Goal: Task Accomplishment & Management: Complete application form

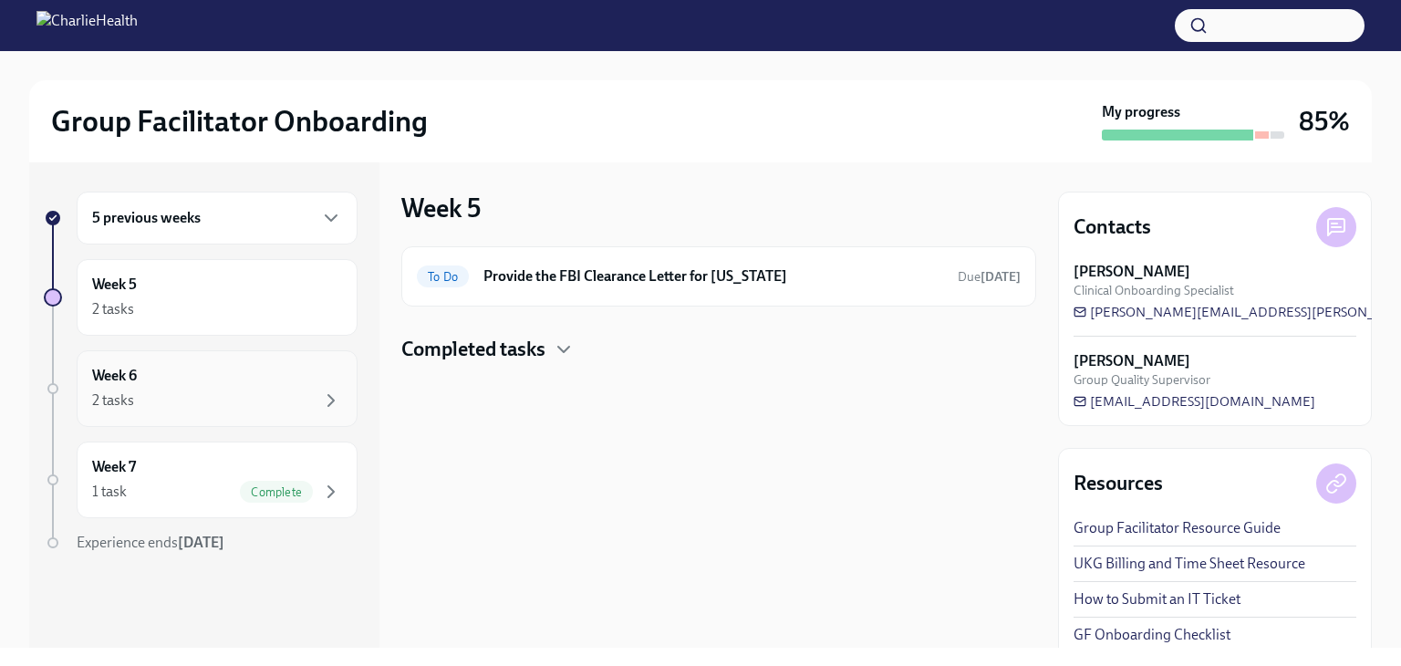
click at [240, 411] on div "Week 6 2 tasks" at bounding box center [217, 388] width 281 height 77
click at [538, 289] on div "To Do Provide the FBI Clearance Letter for [US_STATE] Due [DATE]" at bounding box center [719, 276] width 604 height 29
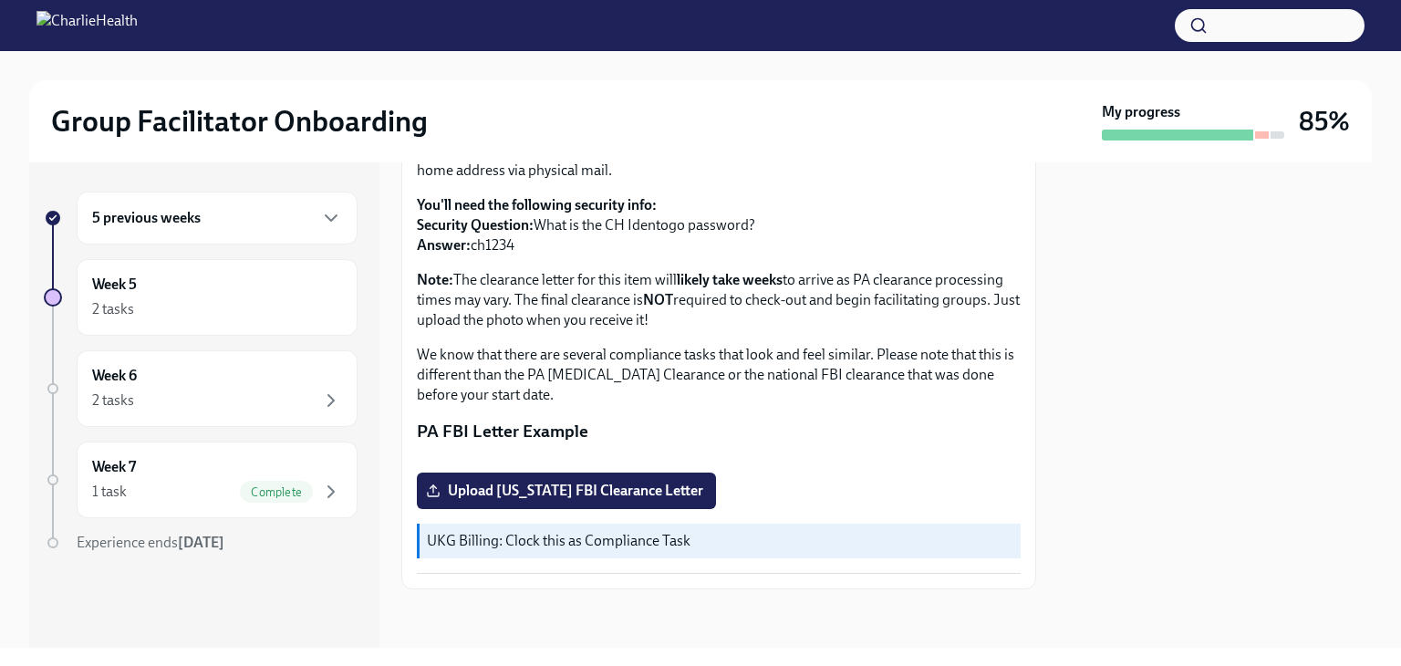
scroll to position [396, 0]
click at [595, 479] on label "Upload [US_STATE] FBI Clearance Letter" at bounding box center [566, 491] width 299 height 36
click at [0, 0] on input "Upload [US_STATE] FBI Clearance Letter" at bounding box center [0, 0] width 0 height 0
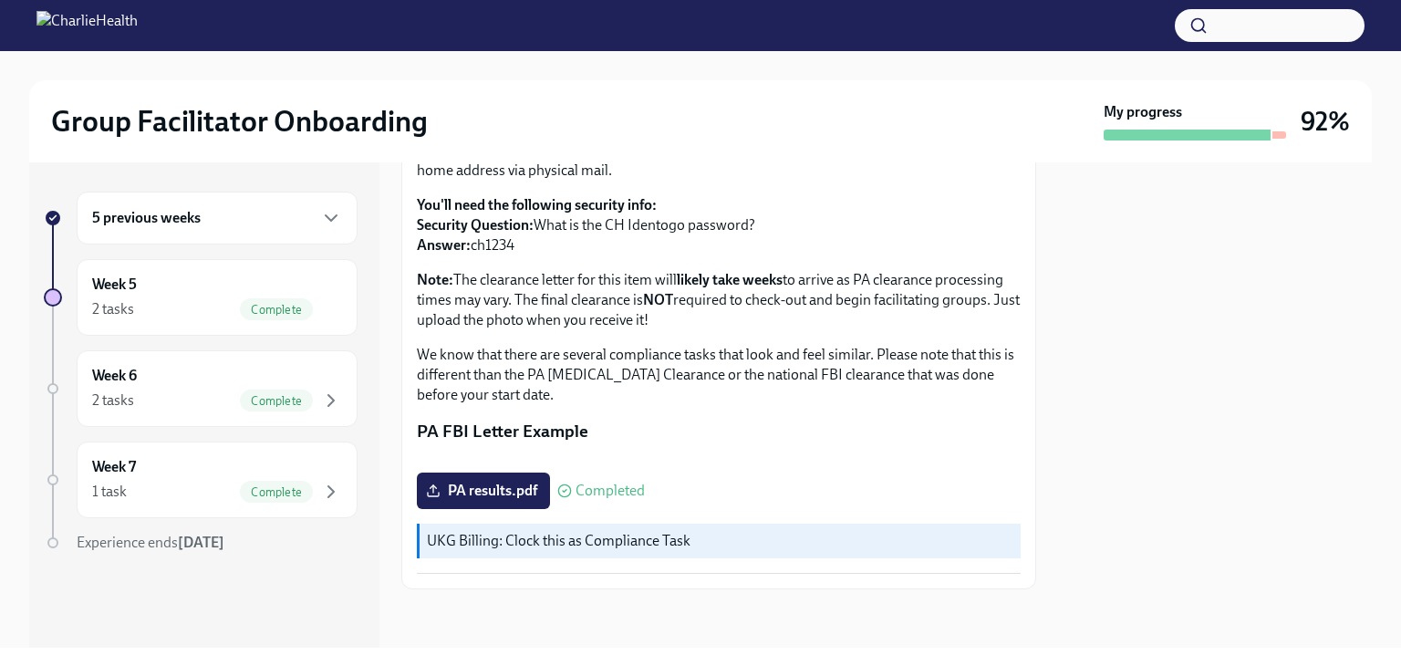
click at [136, 205] on div "5 previous weeks" at bounding box center [217, 218] width 281 height 53
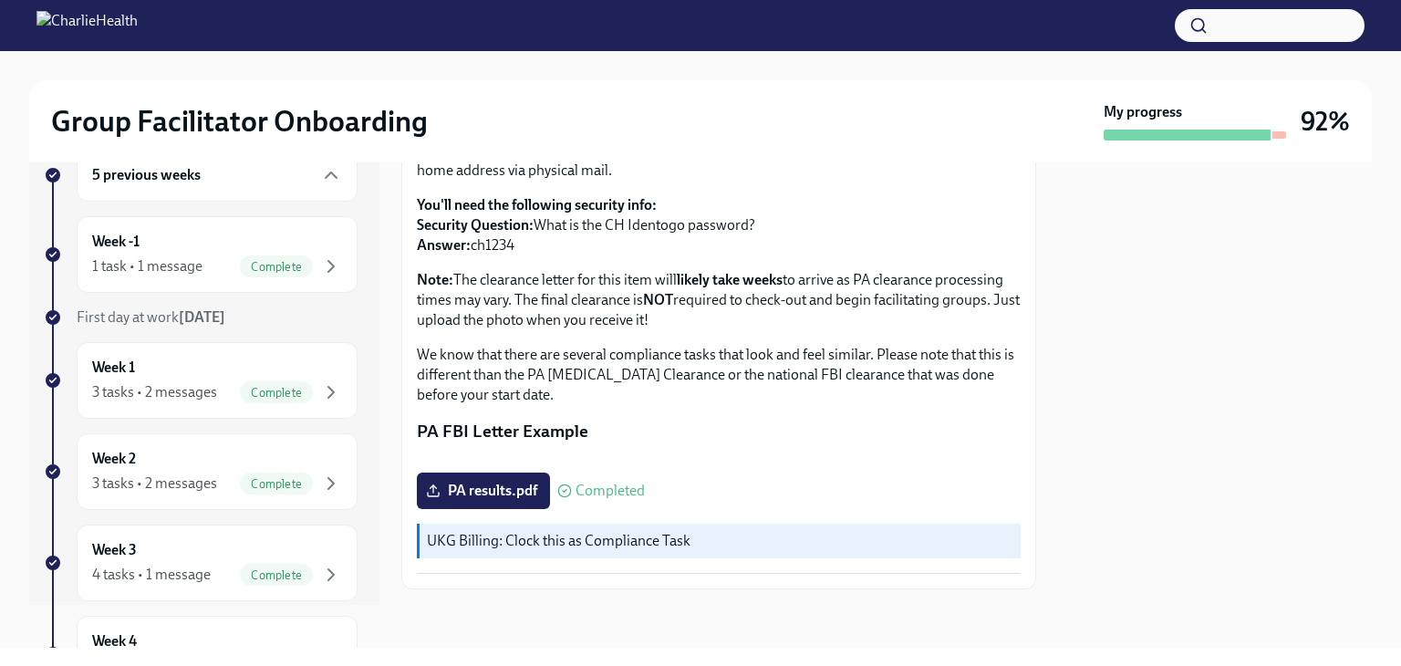
scroll to position [0, 0]
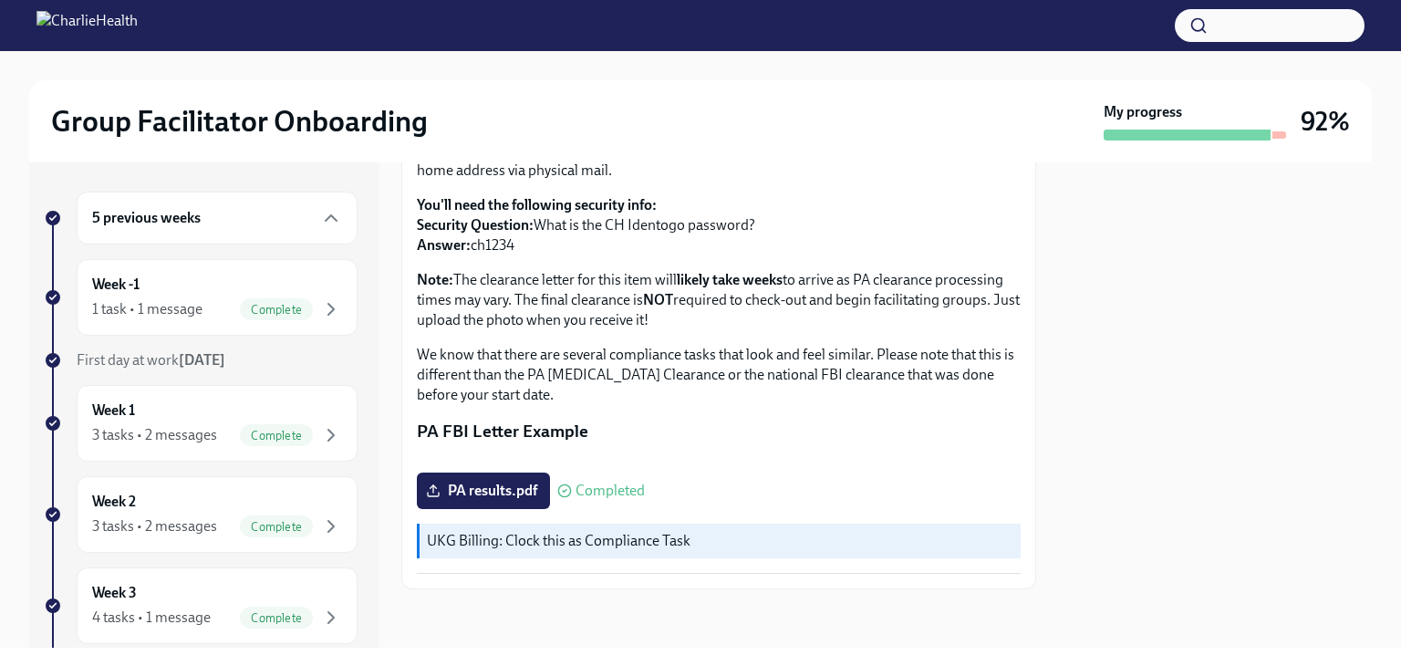
click at [183, 237] on div "5 previous weeks" at bounding box center [217, 218] width 281 height 53
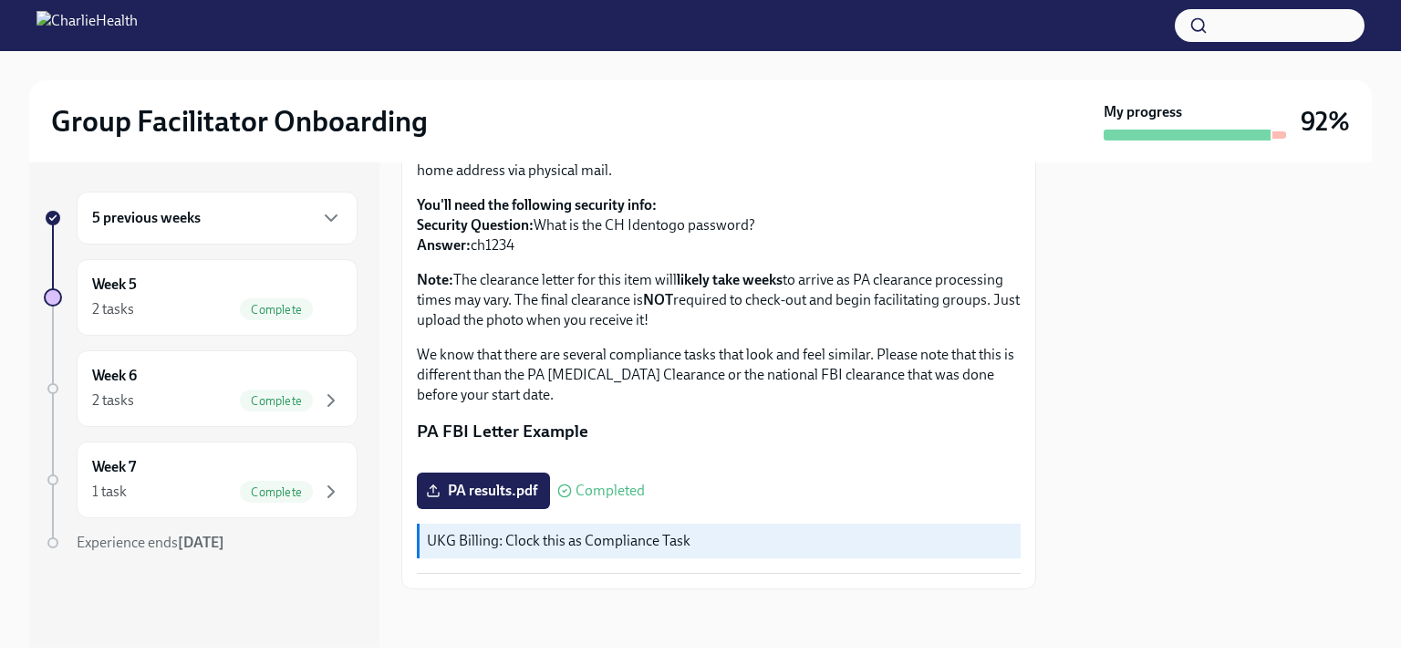
click at [183, 237] on div "5 previous weeks" at bounding box center [217, 218] width 281 height 53
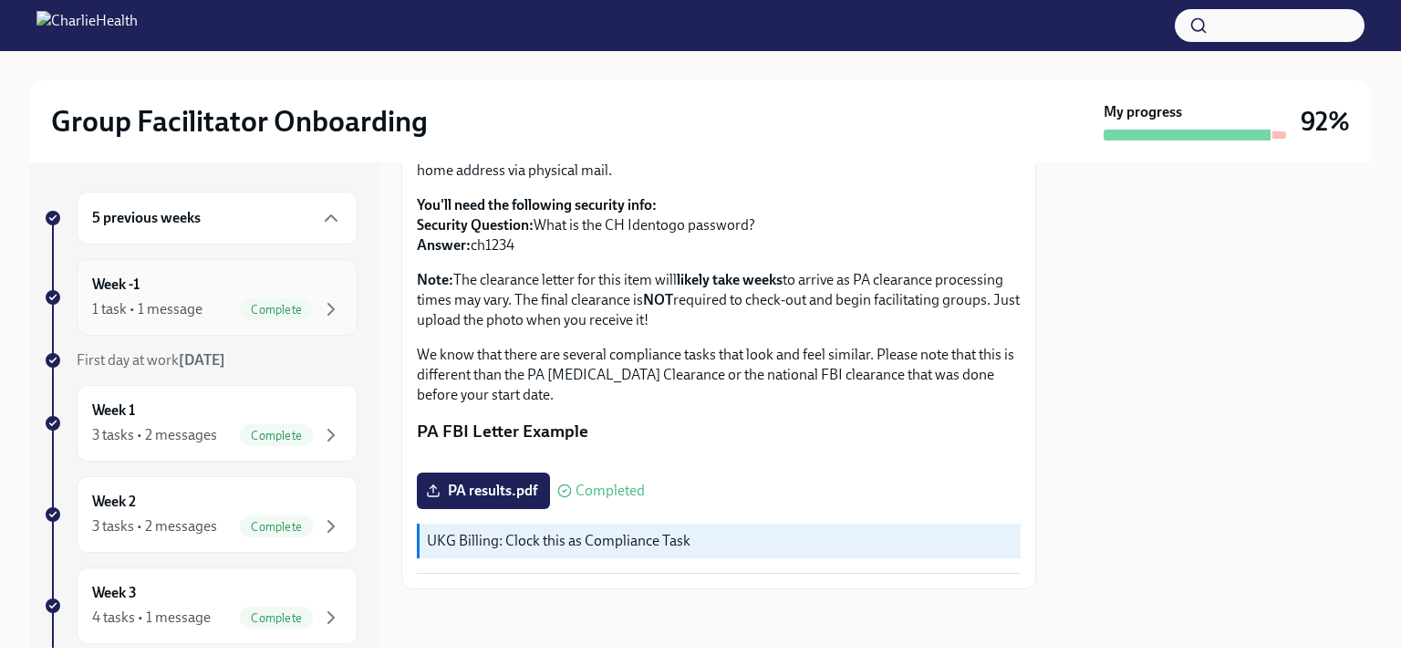
click at [183, 297] on div "Week -1 1 task • 1 message Complete" at bounding box center [217, 298] width 250 height 46
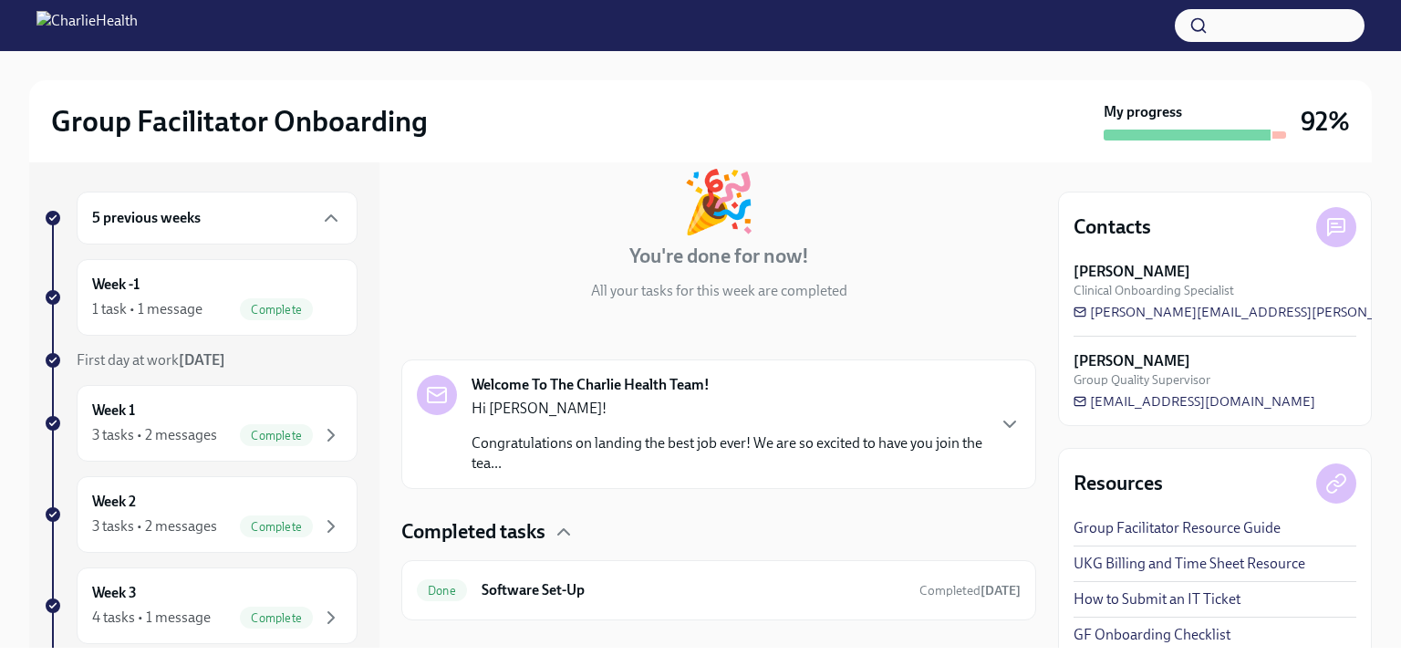
scroll to position [134, 0]
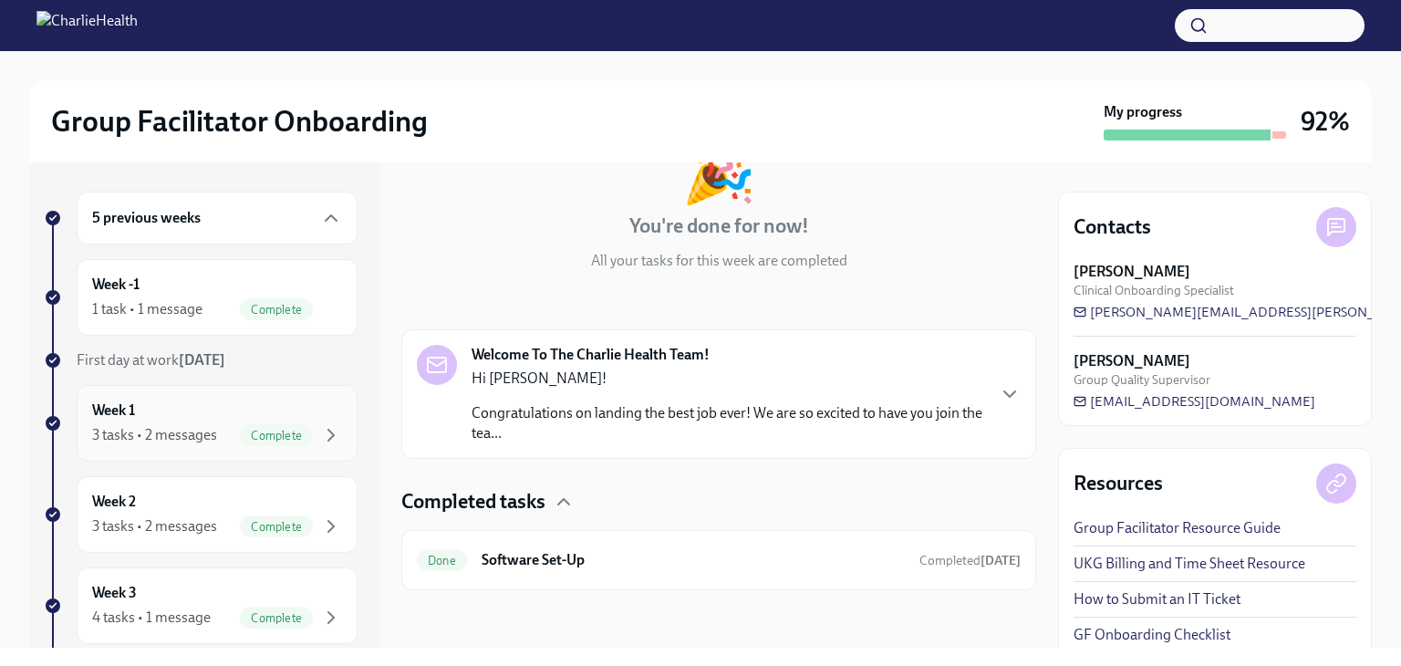
click at [217, 443] on div "3 tasks • 2 messages Complete" at bounding box center [217, 435] width 250 height 22
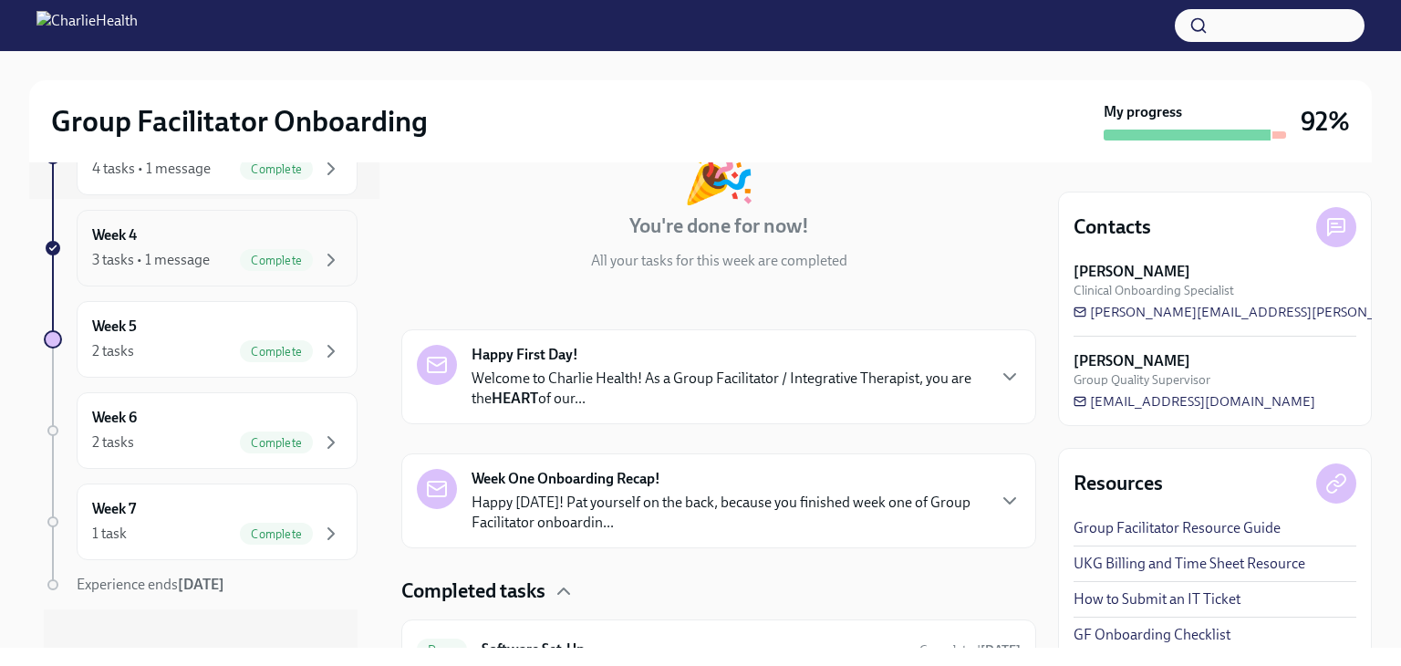
scroll to position [465, 0]
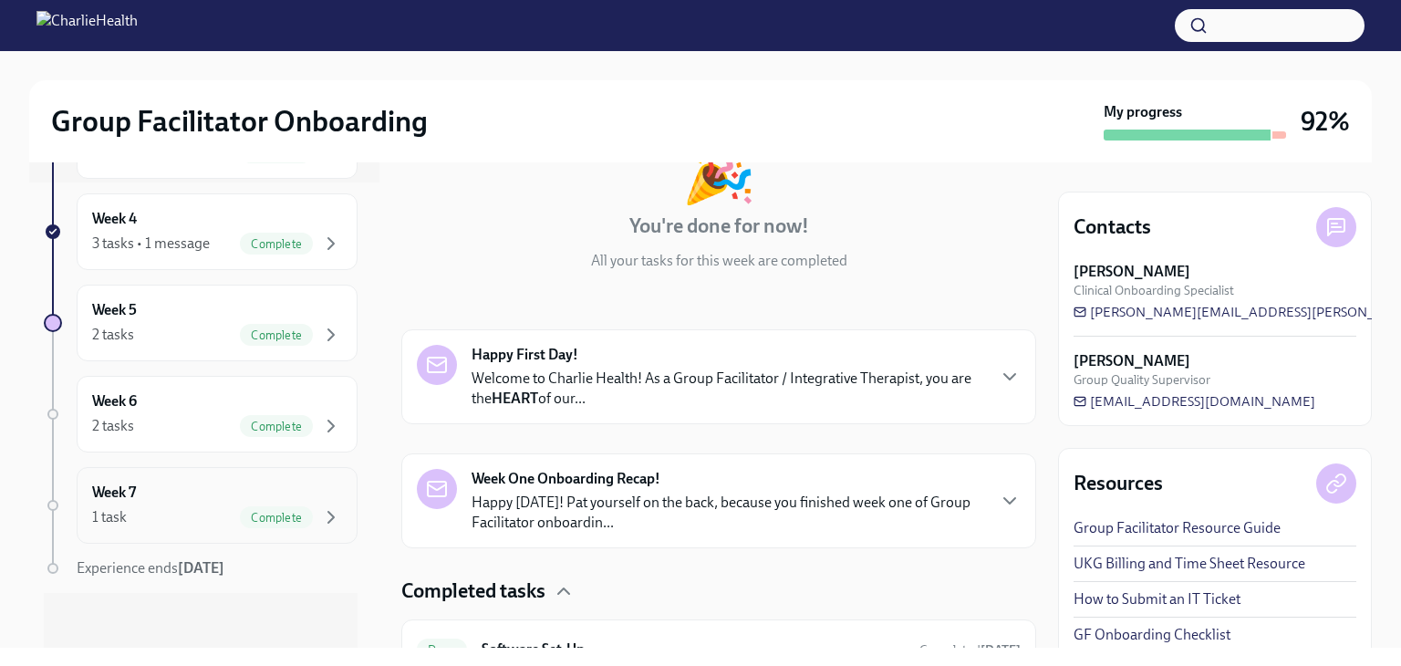
click at [198, 499] on div "Week 7 1 task Complete" at bounding box center [217, 506] width 250 height 46
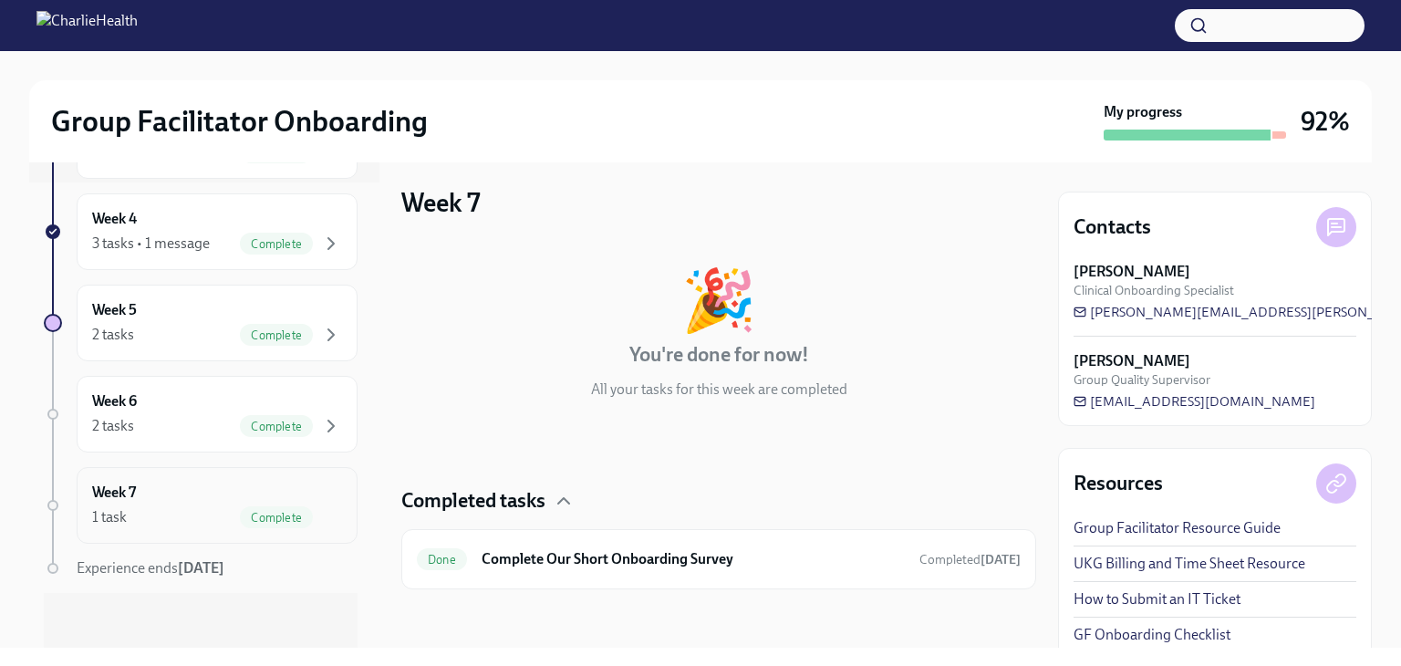
scroll to position [5, 0]
click at [517, 556] on h6 "Complete Our Short Onboarding Survey" at bounding box center [693, 560] width 423 height 20
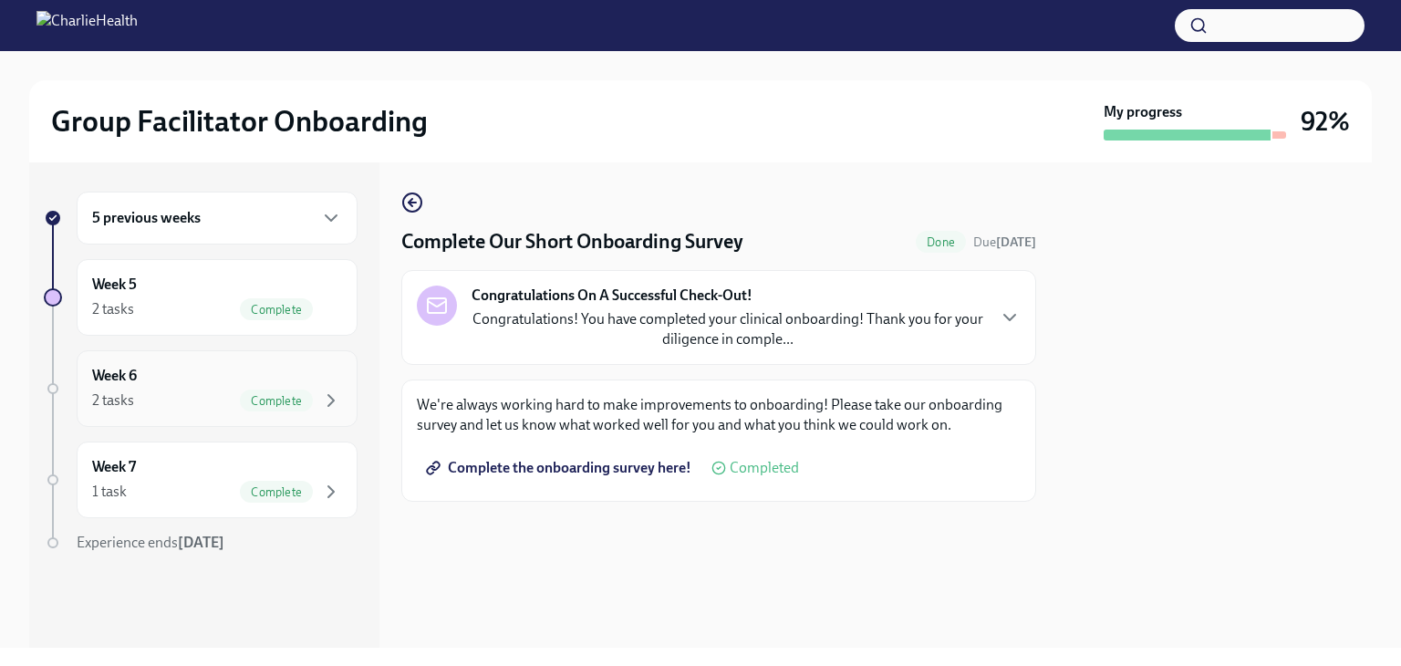
click at [190, 407] on div "2 tasks Complete" at bounding box center [217, 401] width 250 height 22
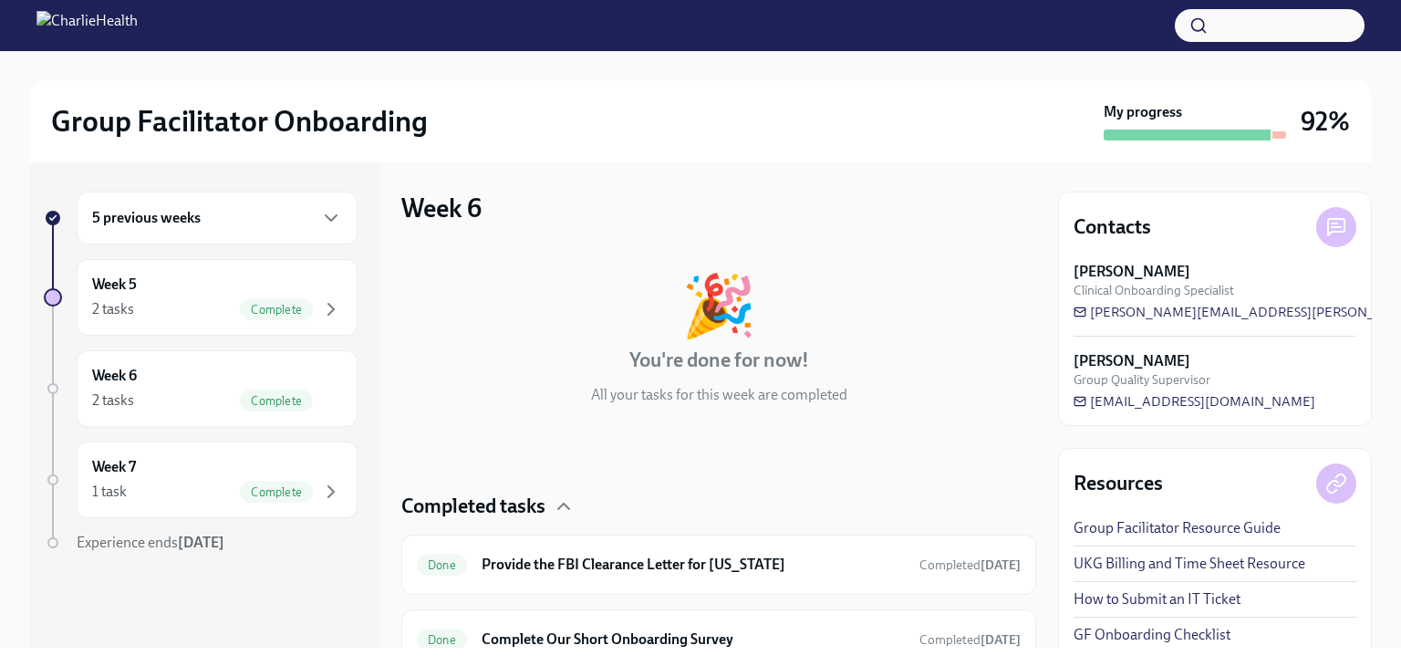
scroll to position [79, 0]
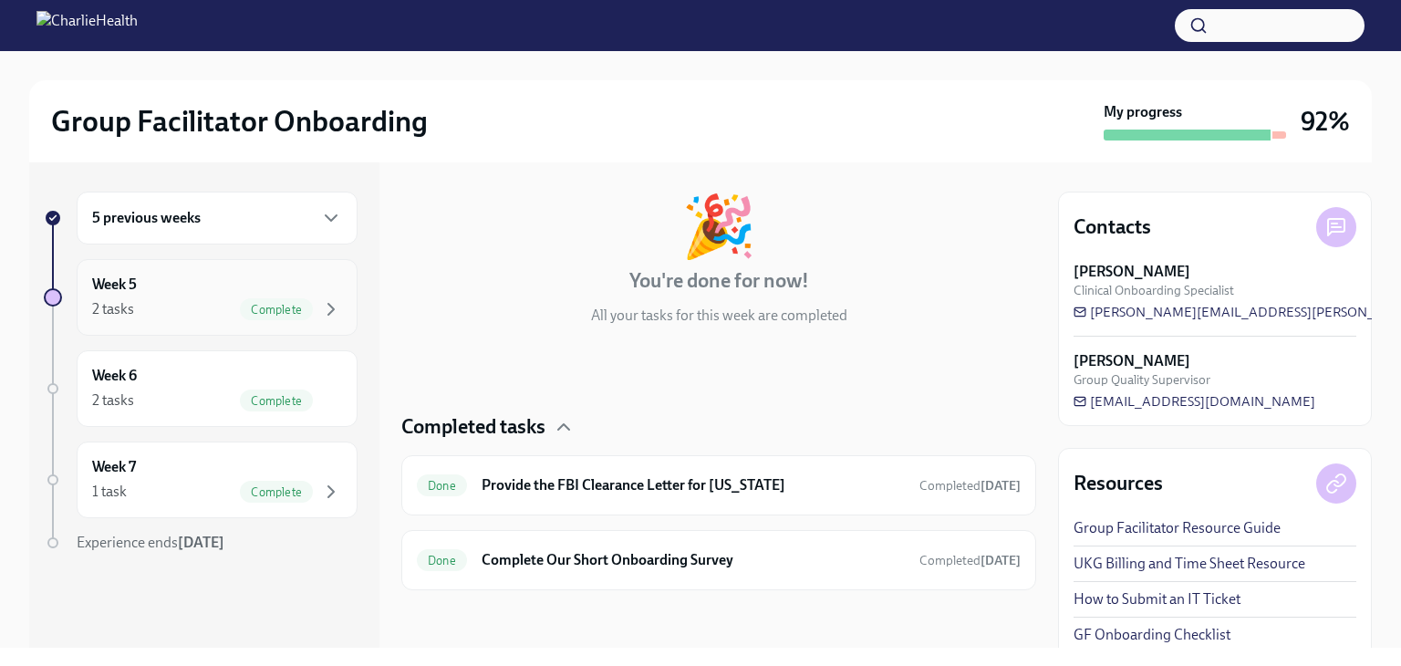
click at [150, 282] on div "Week 5 2 tasks Complete" at bounding box center [217, 298] width 250 height 46
click at [177, 294] on div "Week 5 2 tasks Complete" at bounding box center [217, 298] width 250 height 46
click at [207, 228] on div "5 previous weeks" at bounding box center [217, 218] width 250 height 22
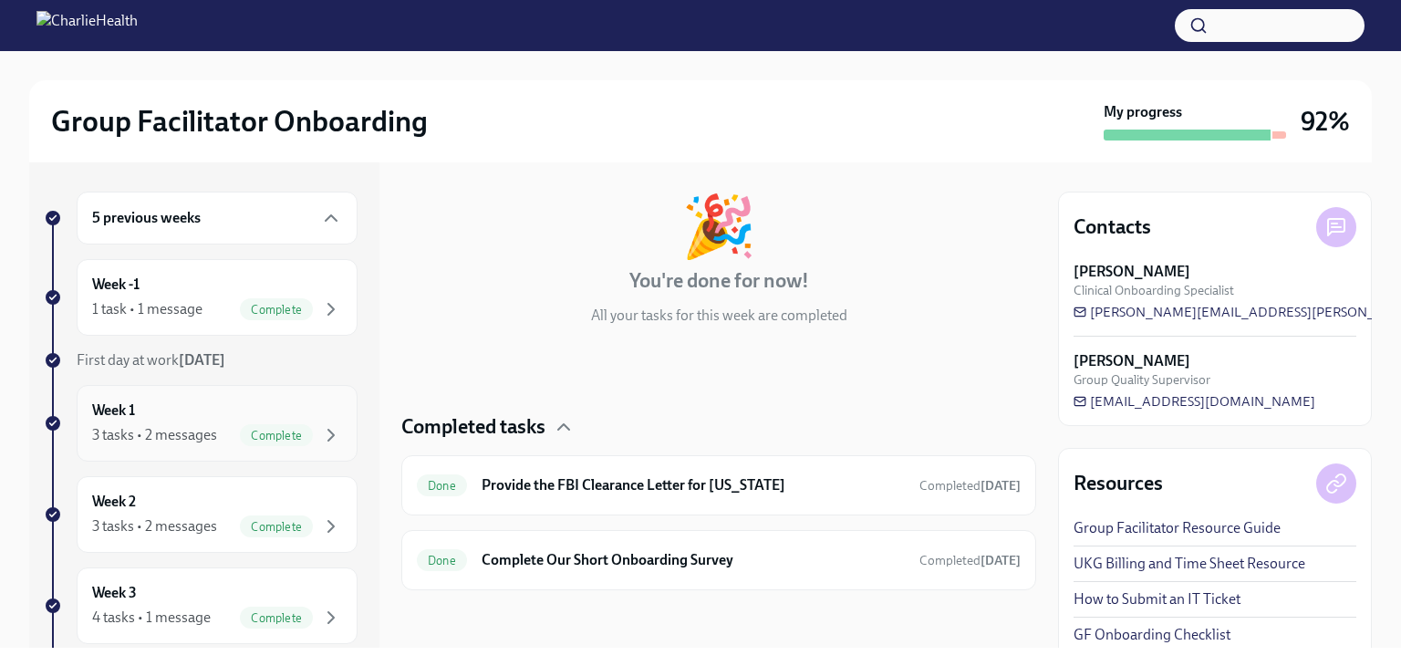
click at [195, 437] on div "3 tasks • 2 messages" at bounding box center [154, 435] width 125 height 20
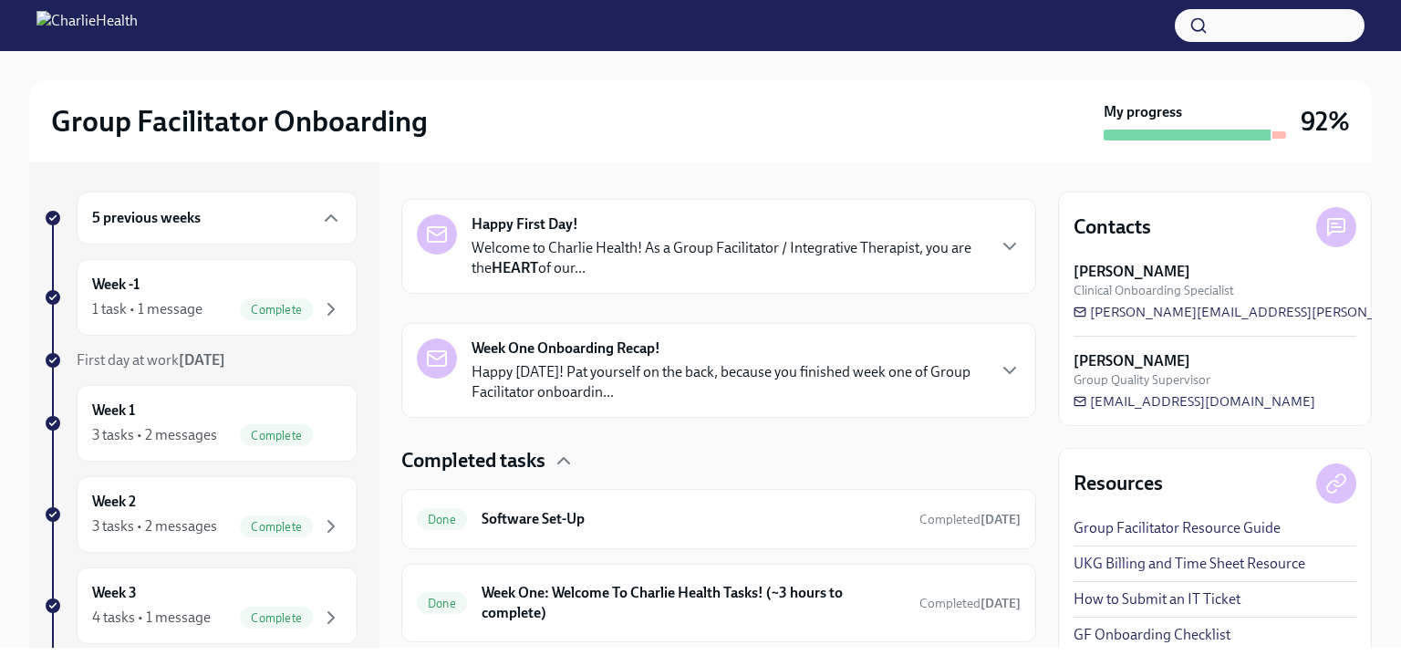
scroll to position [409, 0]
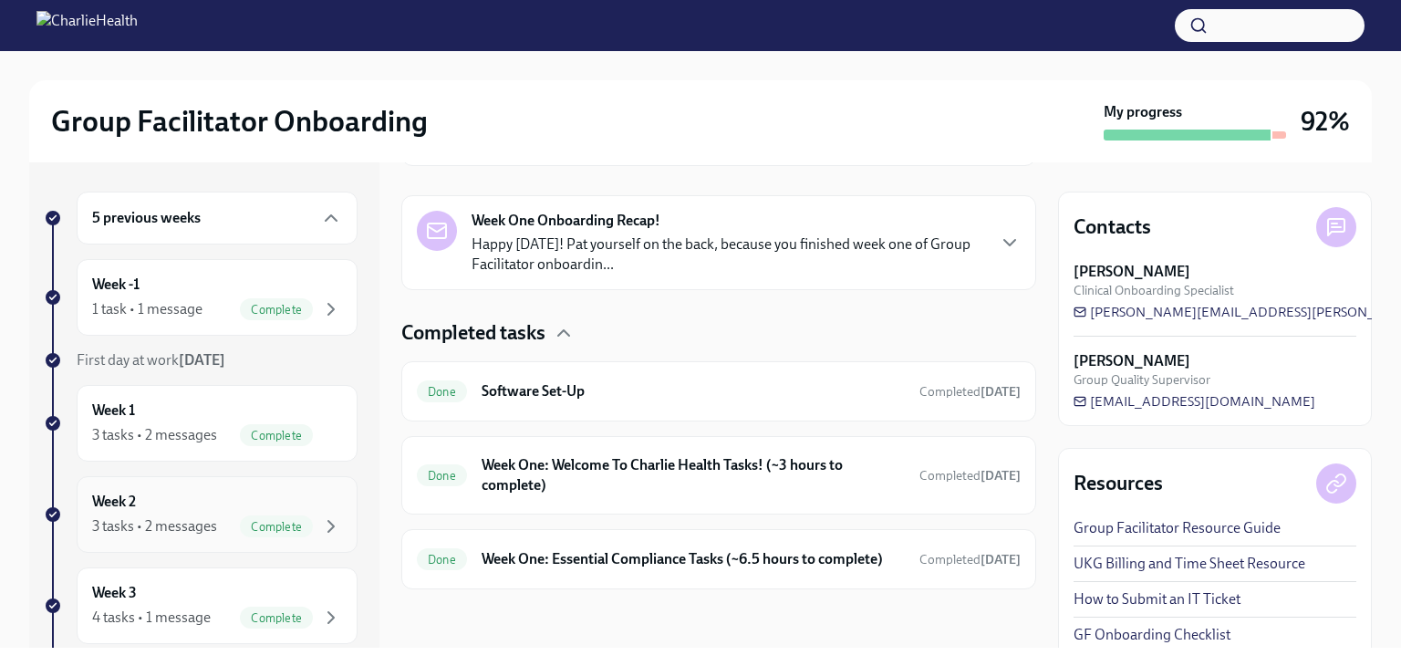
click at [226, 540] on div "Week 2 3 tasks • 2 messages Complete" at bounding box center [217, 514] width 281 height 77
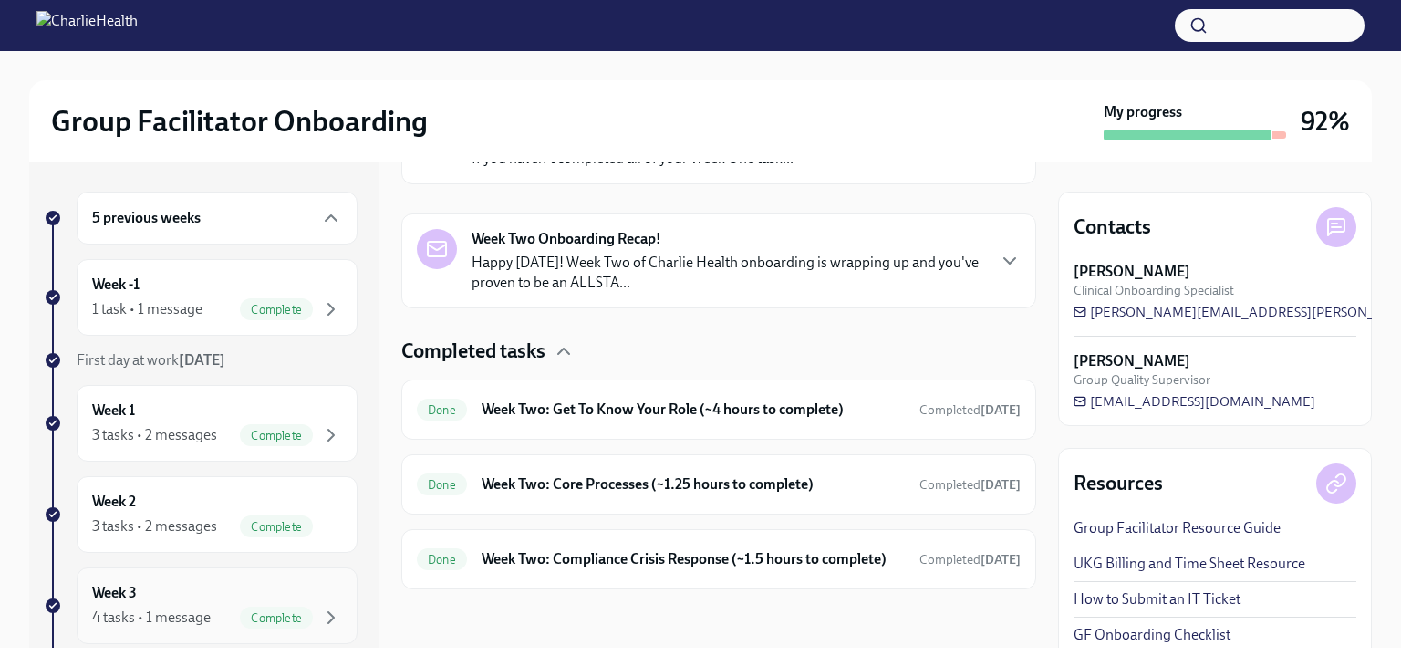
click at [215, 598] on div "Week 3 4 tasks • 1 message Complete" at bounding box center [217, 606] width 250 height 46
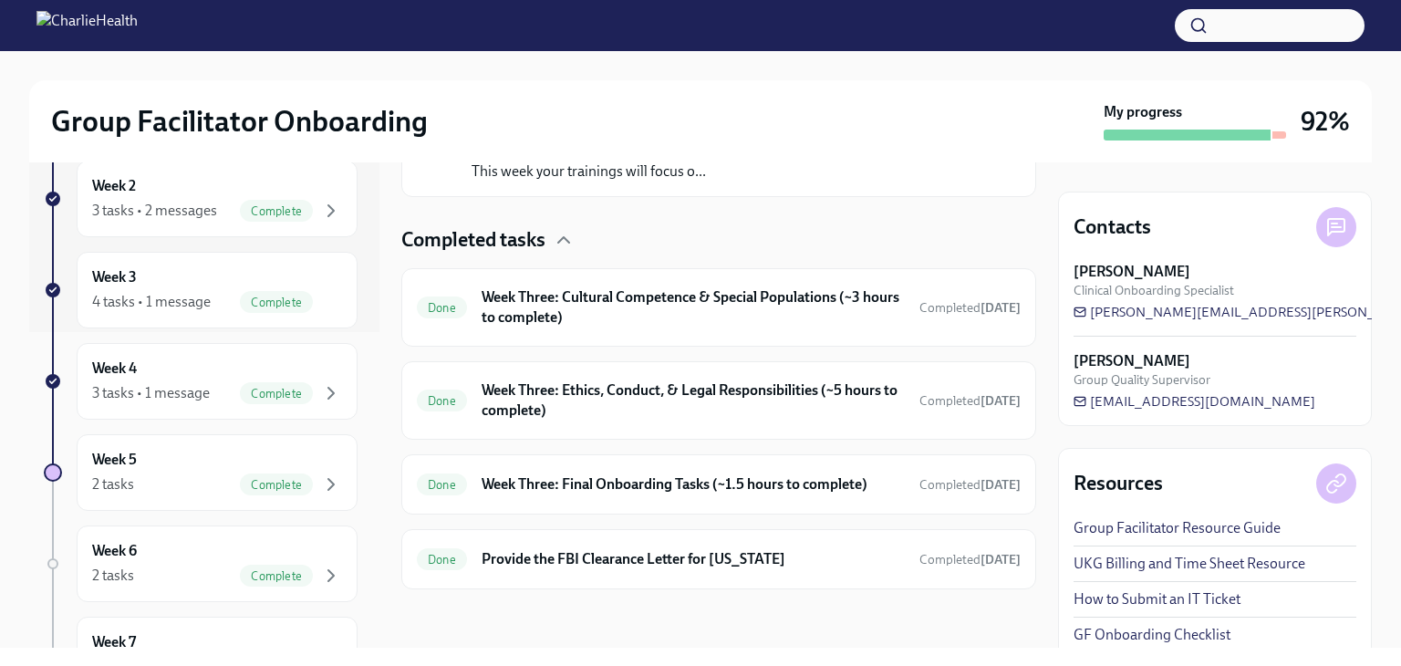
scroll to position [314, 0]
click at [198, 391] on div "3 tasks • 1 message" at bounding box center [151, 395] width 118 height 20
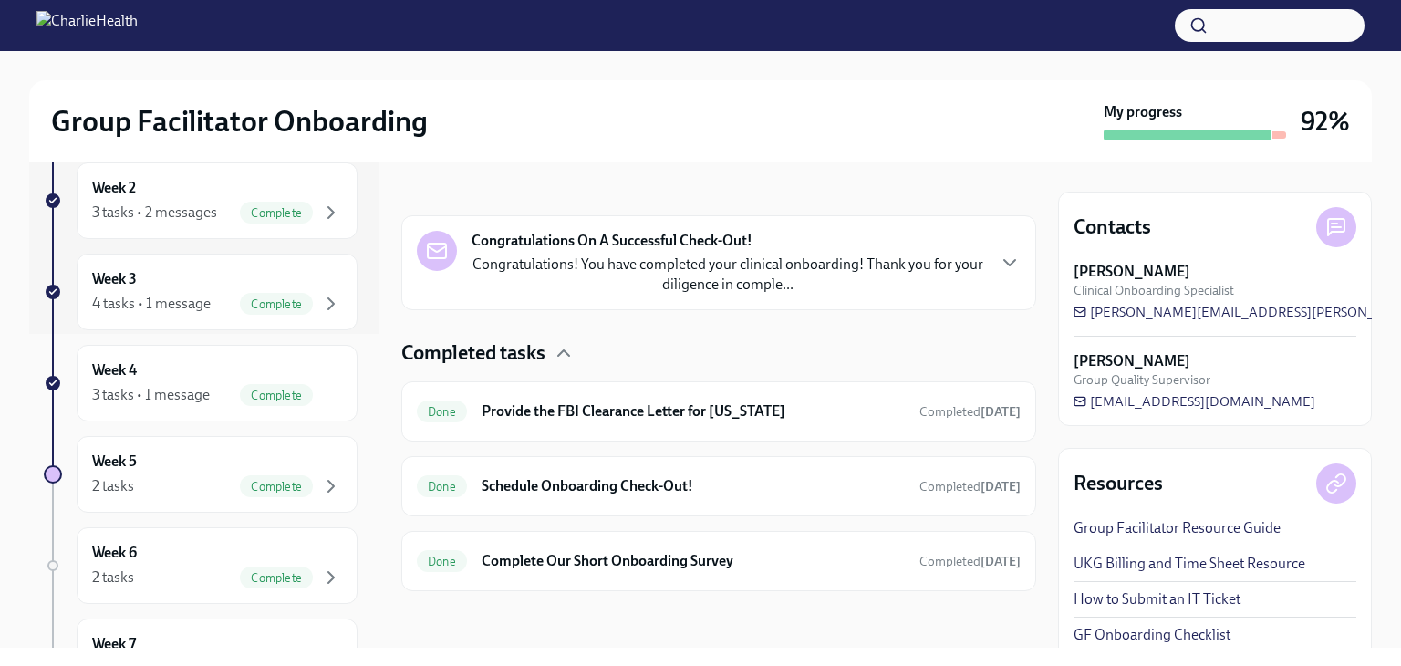
click at [731, 264] on p "Congratulations! You have completed your clinical onboarding! Thank you for you…" at bounding box center [728, 275] width 513 height 40
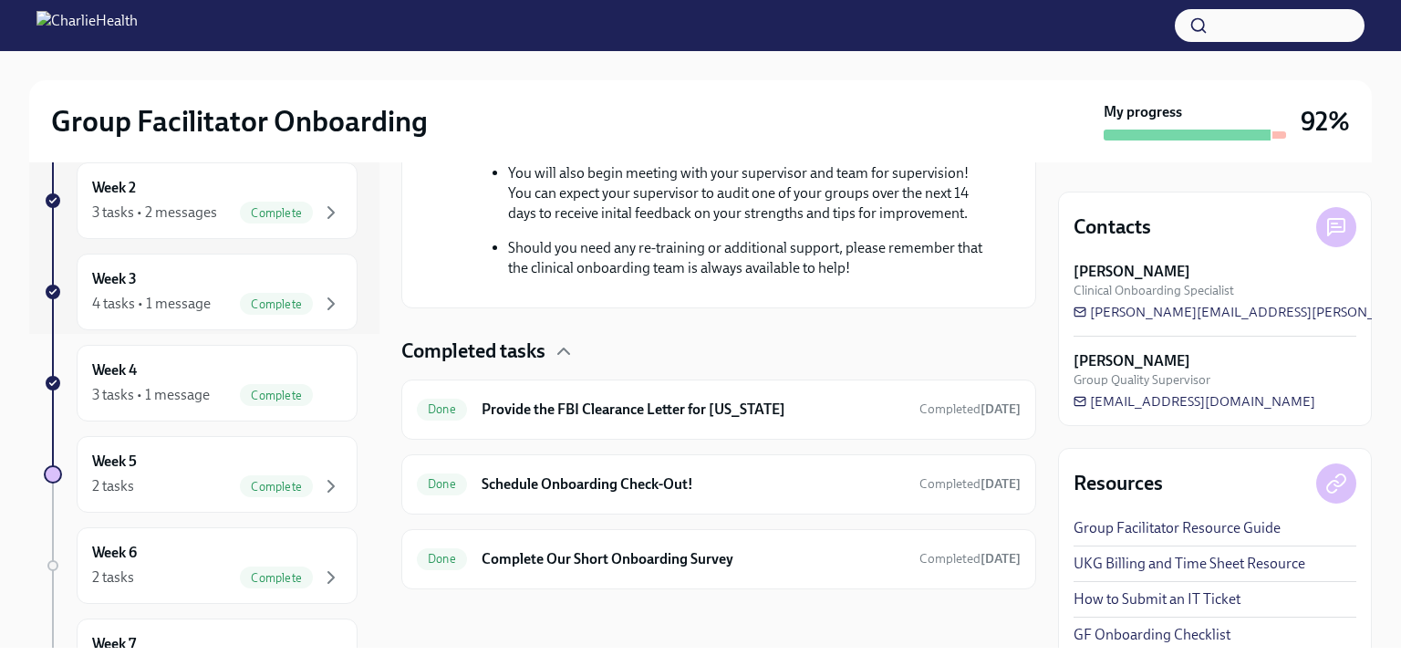
scroll to position [914, 0]
